Goal: Find specific page/section: Find specific page/section

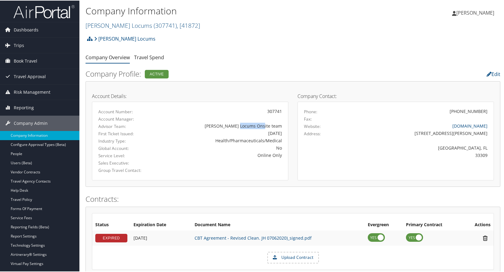
drag, startPoint x: 259, startPoint y: 126, endPoint x: 288, endPoint y: 125, distance: 29.4
click at [287, 125] on div "Account Number: 307741 Account Manager: Advisor Team: [PERSON_NAME] Locums Onsi…" at bounding box center [190, 140] width 197 height 79
click at [269, 126] on div "[PERSON_NAME] Locums Onsite team" at bounding box center [223, 125] width 120 height 6
drag, startPoint x: 256, startPoint y: 126, endPoint x: 310, endPoint y: 126, distance: 54.1
click at [292, 126] on div "Account Details: Account Number: 307741 Account Manager: Advisor Team: [PERSON_…" at bounding box center [190, 133] width 206 height 93
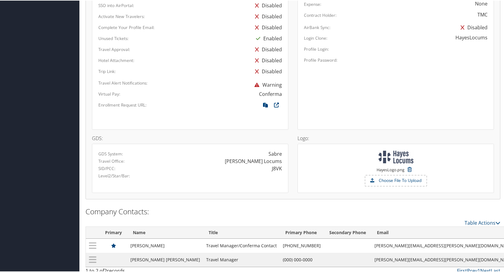
scroll to position [350, 0]
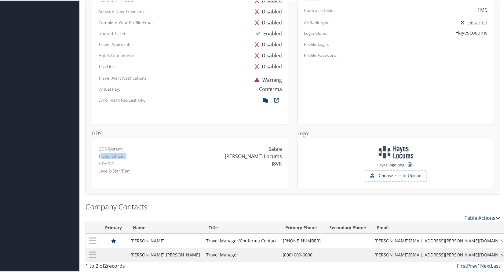
drag, startPoint x: 100, startPoint y: 157, endPoint x: 282, endPoint y: 158, distance: 182.2
click at [282, 158] on div "Travel Office: [PERSON_NAME] Locums" at bounding box center [190, 155] width 193 height 7
drag, startPoint x: 268, startPoint y: 166, endPoint x: 281, endPoint y: 164, distance: 13.2
click at [281, 164] on div "J8VK" at bounding box center [238, 163] width 97 height 7
drag, startPoint x: 270, startPoint y: 163, endPoint x: 287, endPoint y: 163, distance: 17.4
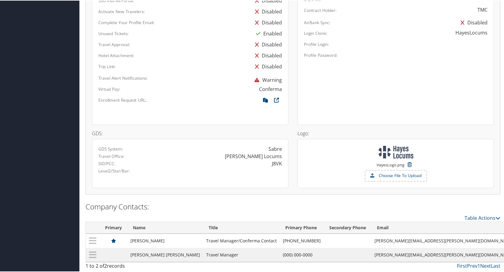
click at [286, 163] on div "GDS System: Sabre Travel Office: [PERSON_NAME] Locums SID/PCC: J8VK Level2/Star…" at bounding box center [190, 162] width 197 height 49
click at [274, 165] on div "J8VK" at bounding box center [277, 163] width 10 height 7
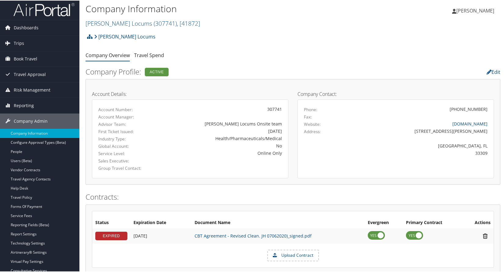
scroll to position [0, 0]
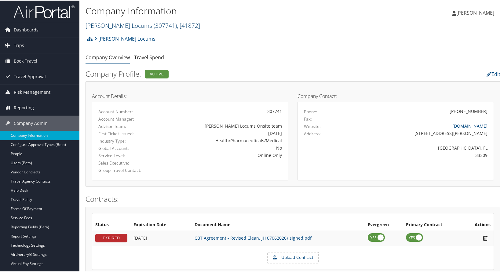
click at [113, 25] on link "[PERSON_NAME] Locums ( 307741 ) , [ 41872 ]" at bounding box center [143, 25] width 115 height 8
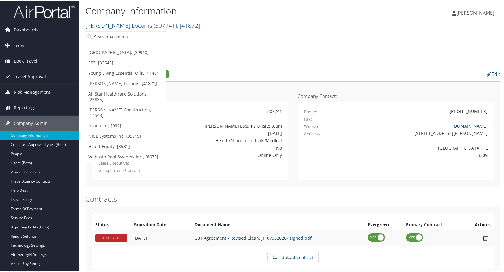
click at [119, 34] on input "search" at bounding box center [126, 36] width 80 height 11
click at [112, 70] on link "Young Living Essential Oils, [11461]" at bounding box center [126, 73] width 80 height 10
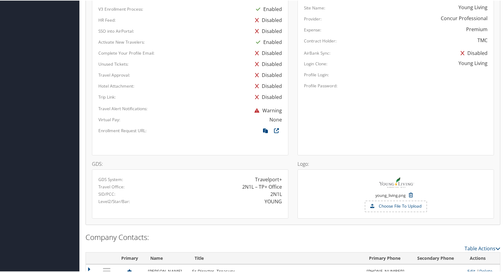
scroll to position [343, 0]
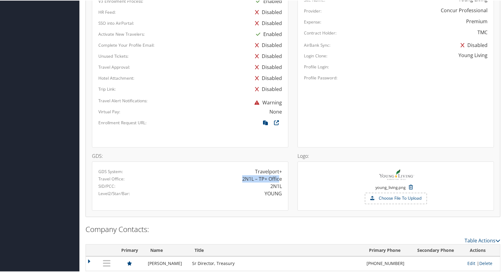
drag, startPoint x: 241, startPoint y: 180, endPoint x: 279, endPoint y: 181, distance: 37.9
click at [279, 181] on div "2N1L – TP+ Office" at bounding box center [262, 178] width 40 height 7
click at [280, 181] on div "2N1L – TP+ Office" at bounding box center [262, 178] width 40 height 7
drag, startPoint x: 259, startPoint y: 179, endPoint x: 284, endPoint y: 179, distance: 25.4
click at [284, 179] on div "2N1L – TP+ Office" at bounding box center [238, 178] width 97 height 7
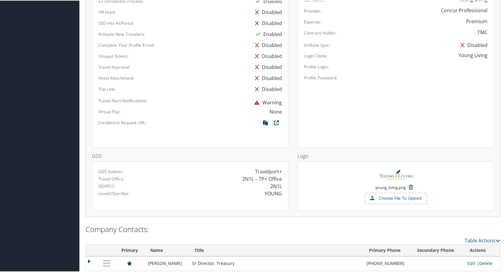
click at [283, 179] on div "2N1L – TP+ Office" at bounding box center [238, 178] width 97 height 7
drag, startPoint x: 241, startPoint y: 179, endPoint x: 279, endPoint y: 180, distance: 38.5
click at [282, 181] on div "2N1L – TP+ Office" at bounding box center [238, 178] width 97 height 7
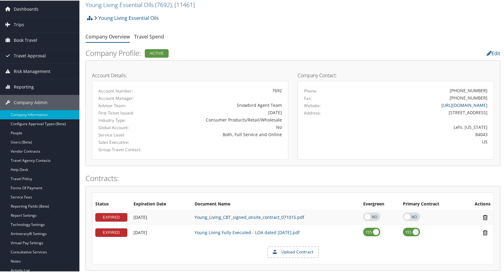
scroll to position [6, 0]
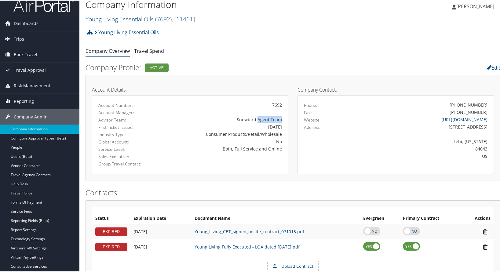
drag, startPoint x: 258, startPoint y: 119, endPoint x: 289, endPoint y: 119, distance: 31.2
click at [285, 120] on div "Snowbird Agent Team" at bounding box center [222, 119] width 129 height 6
drag, startPoint x: 240, startPoint y: 119, endPoint x: 276, endPoint y: 119, distance: 36.1
click at [276, 119] on div "Snowbird Agent Team" at bounding box center [223, 119] width 120 height 6
click at [289, 31] on div "Young Living Essential Oils Account Structure Young Living Essential Oils (7692…" at bounding box center [293, 34] width 415 height 17
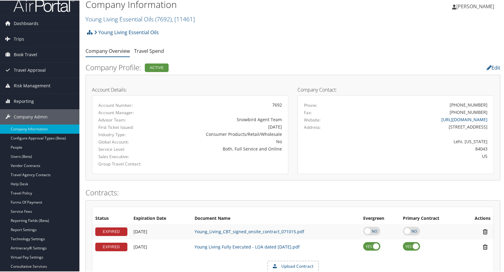
click at [228, 41] on div "Young Living Essential Oils Account Structure Young Living Essential Oils (7692…" at bounding box center [293, 34] width 415 height 17
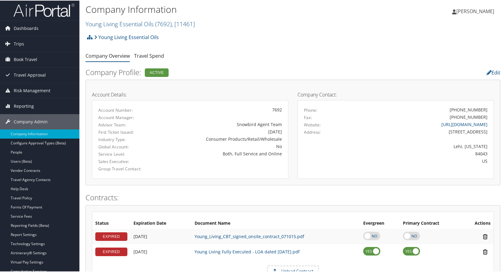
scroll to position [0, 0]
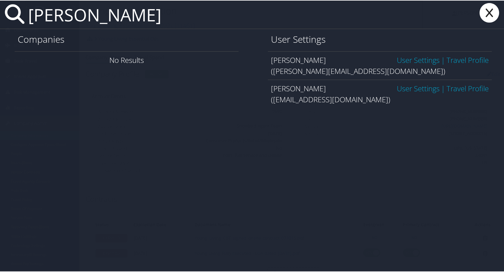
type input "anita prince"
click at [403, 61] on link "User Settings" at bounding box center [418, 59] width 43 height 10
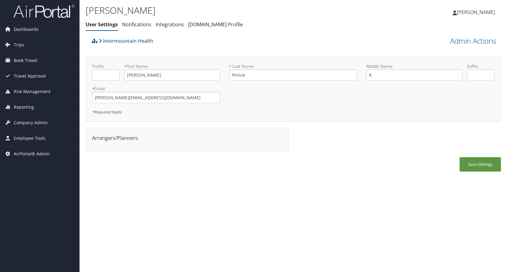
click at [114, 42] on link "Intermountain Health" at bounding box center [126, 41] width 54 height 12
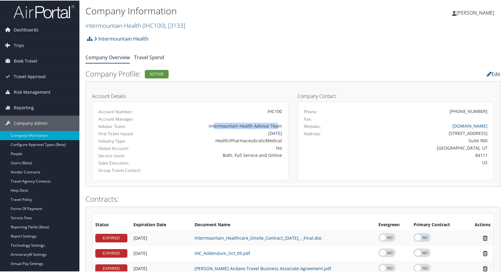
drag, startPoint x: 215, startPoint y: 127, endPoint x: 281, endPoint y: 126, distance: 65.1
click at [279, 126] on div "Intermountain Health Advisor Team" at bounding box center [223, 125] width 120 height 6
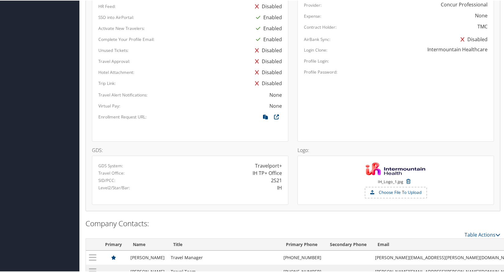
scroll to position [452, 0]
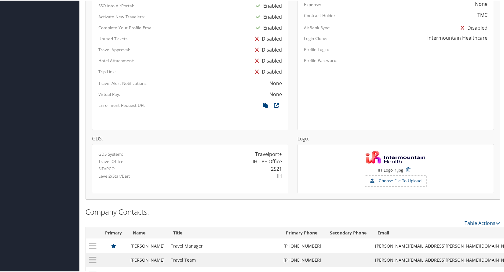
click at [253, 160] on div "IH TP+ Office" at bounding box center [267, 160] width 29 height 7
click at [260, 161] on div "IH TP+ Office" at bounding box center [267, 160] width 29 height 7
drag, startPoint x: 258, startPoint y: 161, endPoint x: 283, endPoint y: 162, distance: 24.8
click at [283, 162] on div "IH TP+ Office" at bounding box center [238, 160] width 97 height 7
drag, startPoint x: 270, startPoint y: 169, endPoint x: 282, endPoint y: 169, distance: 12.2
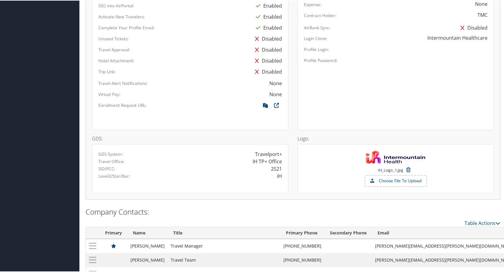
click at [283, 169] on div "2S21" at bounding box center [238, 168] width 97 height 7
drag, startPoint x: 260, startPoint y: 160, endPoint x: 281, endPoint y: 160, distance: 21.4
click at [281, 160] on div "IH TP+ Office" at bounding box center [238, 160] width 97 height 7
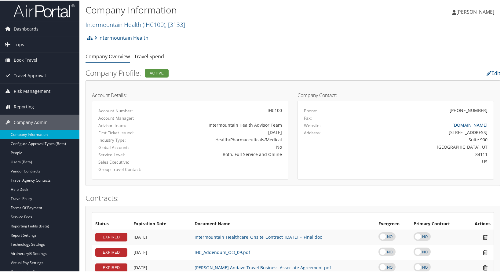
scroll to position [0, 0]
